Goal: Check status: Check status

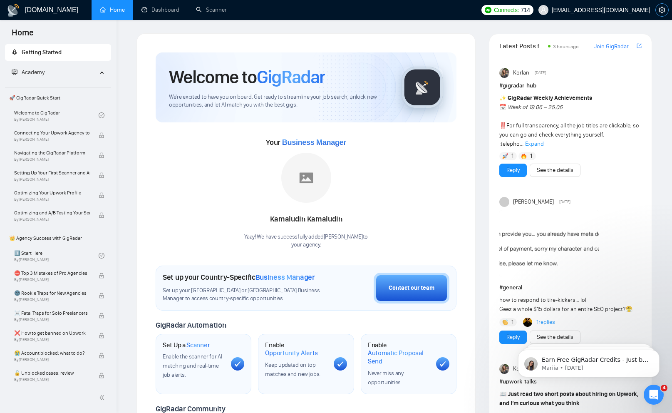
click at [661, 14] on button "button" at bounding box center [661, 9] width 13 height 13
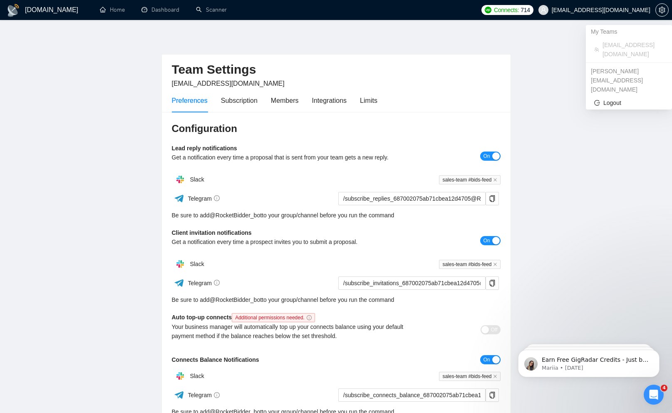
click at [613, 10] on span "[EMAIL_ADDRESS][DOMAIN_NAME]" at bounding box center [601, 10] width 99 height 0
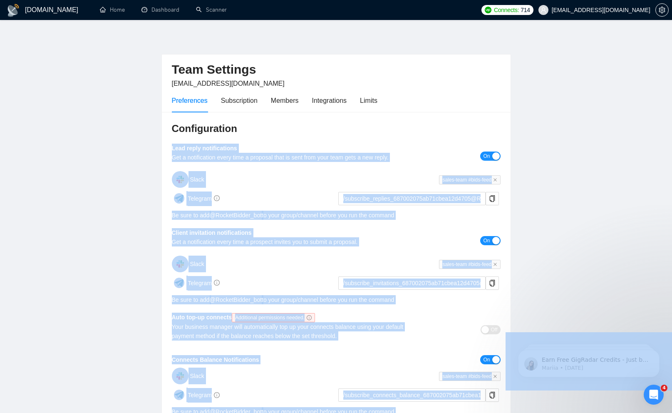
drag, startPoint x: 609, startPoint y: 74, endPoint x: 595, endPoint y: 124, distance: 52.2
click at [595, 124] on body "[DOMAIN_NAME] Home Dashboard Scanner Connects: 714 [EMAIL_ADDRESS][DOMAIN_NAME]…" at bounding box center [336, 206] width 672 height 413
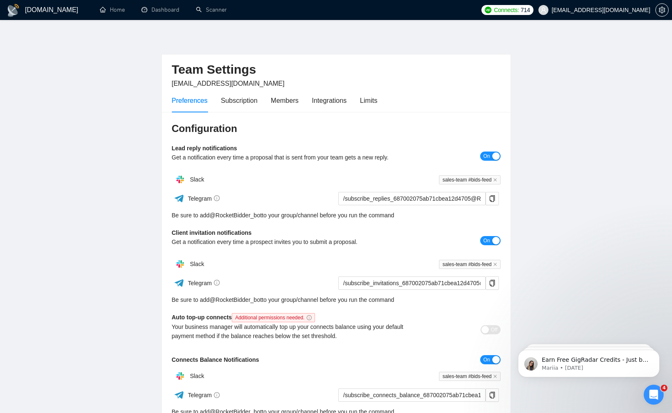
click at [599, 104] on main "Team Settings [EMAIL_ADDRESS][DOMAIN_NAME] Preferences Subscription Members Int…" at bounding box center [335, 252] width 645 height 439
click at [147, 9] on link "Dashboard" at bounding box center [160, 9] width 38 height 7
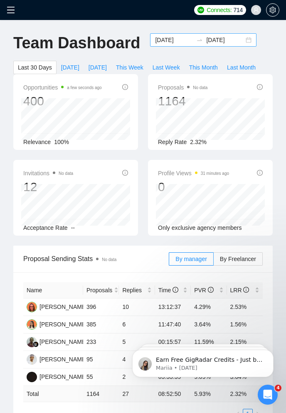
click at [243, 40] on div "[DATE] [DATE]" at bounding box center [203, 39] width 106 height 13
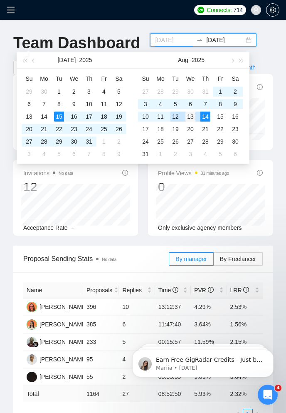
type input "[DATE]"
click at [190, 115] on div "13" at bounding box center [191, 116] width 10 height 10
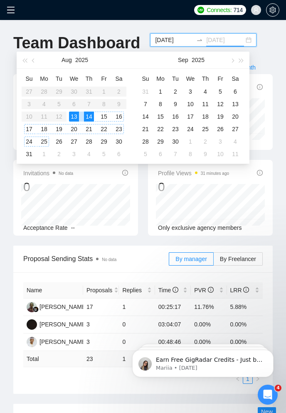
type input "[DATE]"
